Goal: Transaction & Acquisition: Download file/media

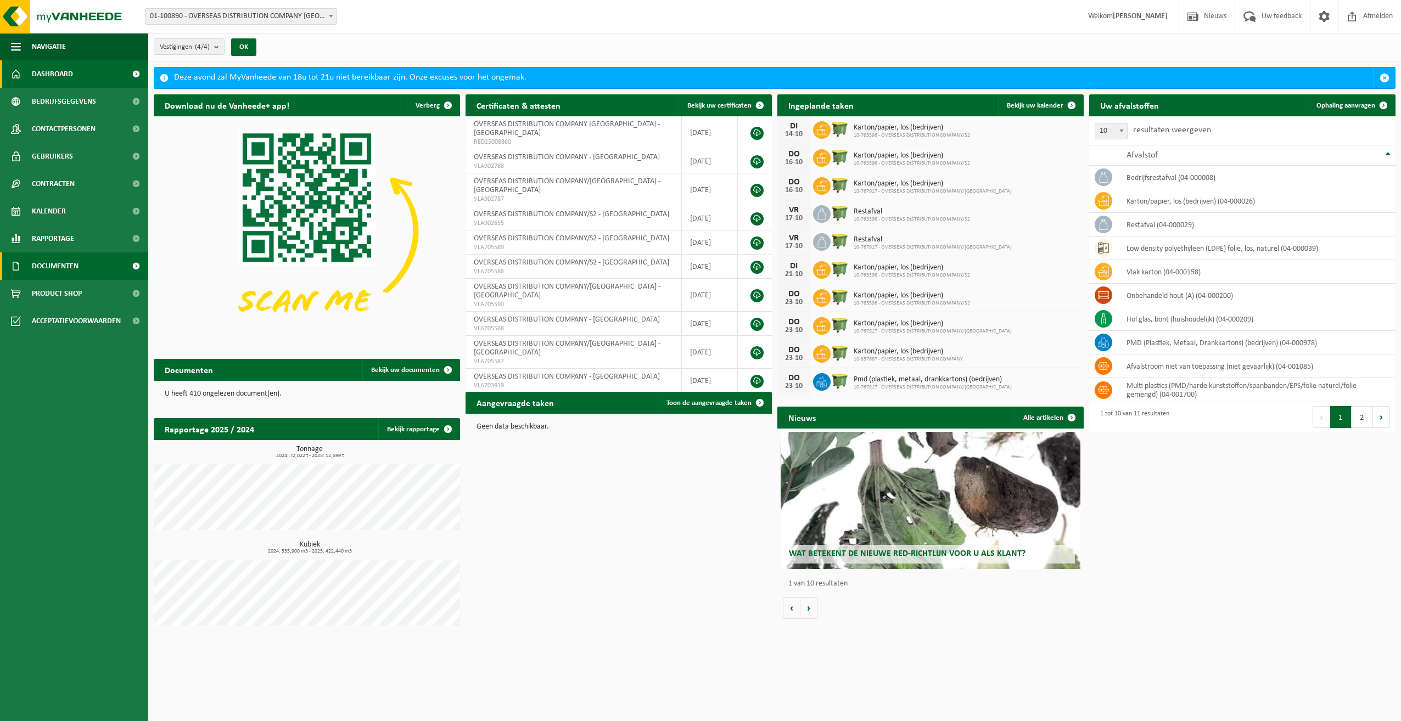
click at [57, 264] on span "Documenten" at bounding box center [55, 266] width 47 height 27
click at [50, 293] on span "Facturen" at bounding box center [47, 293] width 29 height 21
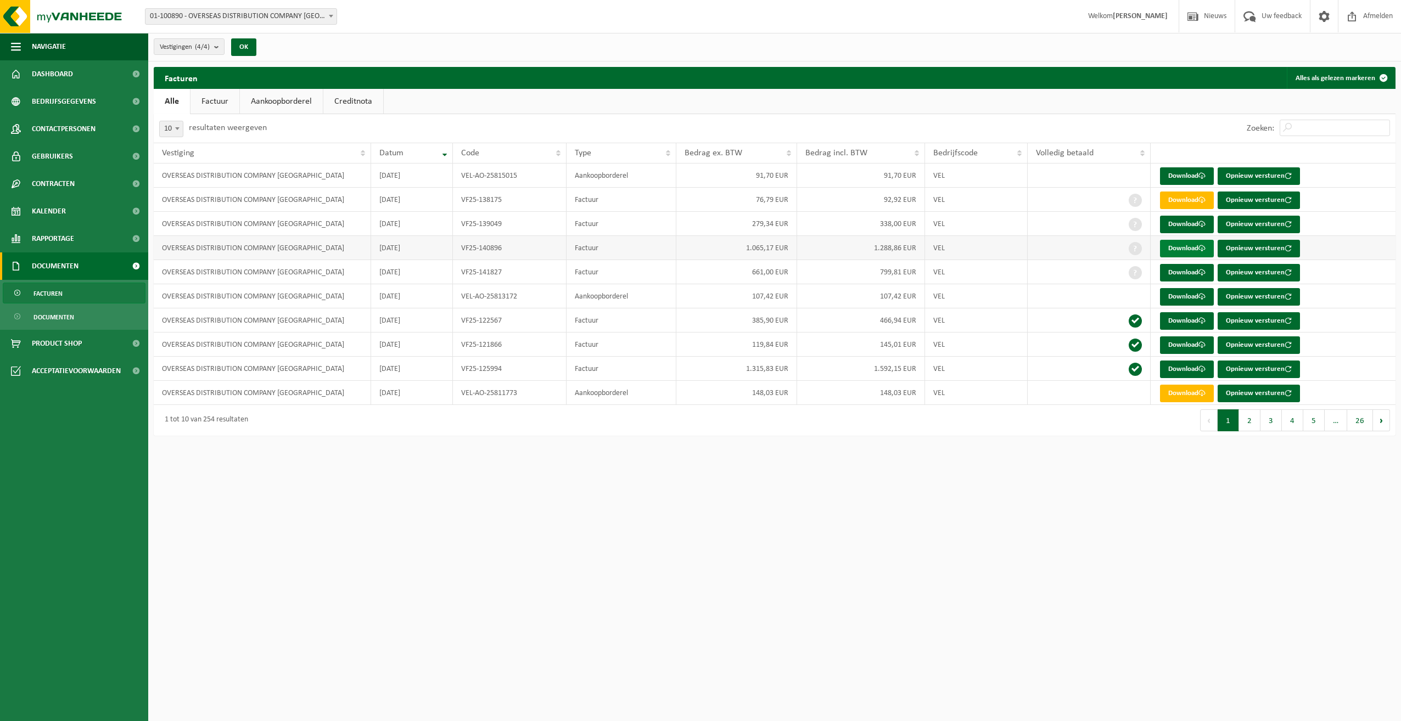
click at [1193, 249] on link "Download" at bounding box center [1187, 249] width 54 height 18
click at [1166, 275] on link "Download" at bounding box center [1187, 273] width 54 height 18
